Goal: Information Seeking & Learning: Learn about a topic

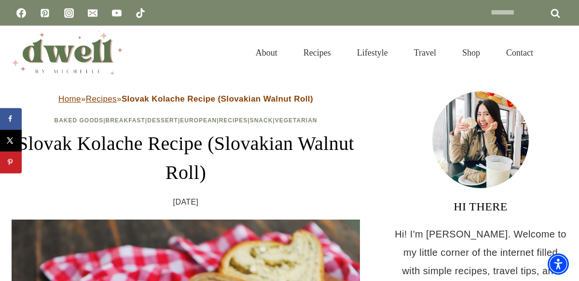
click at [559, 111] on div at bounding box center [481, 139] width 174 height 97
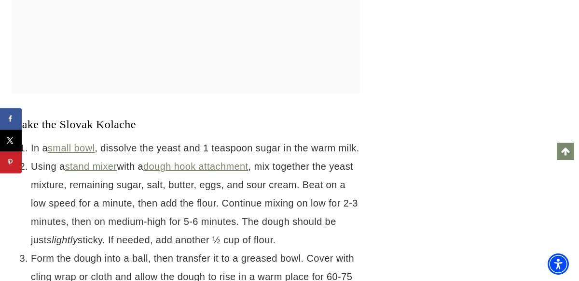
scroll to position [2944, 0]
